Goal: Find specific page/section: Find specific page/section

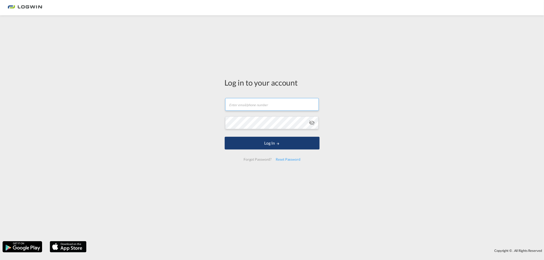
type input "[PERSON_NAME][EMAIL_ADDRESS][DOMAIN_NAME]"
click at [266, 142] on button "Log In" at bounding box center [272, 143] width 95 height 13
